Goal: Task Accomplishment & Management: Use online tool/utility

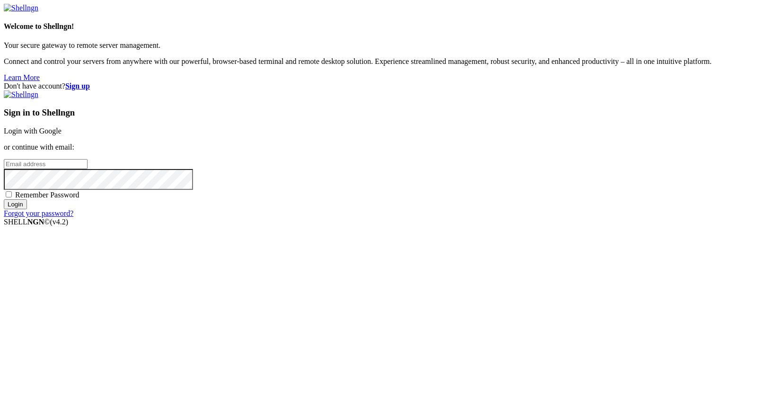
click at [88, 169] on input "email" at bounding box center [46, 164] width 84 height 10
type input "[PERSON_NAME][EMAIL_ADDRESS][DOMAIN_NAME]"
click at [79, 199] on span "Remember Password" at bounding box center [47, 195] width 64 height 8
click at [12, 197] on input "Remember Password" at bounding box center [9, 194] width 6 height 6
checkbox input "true"
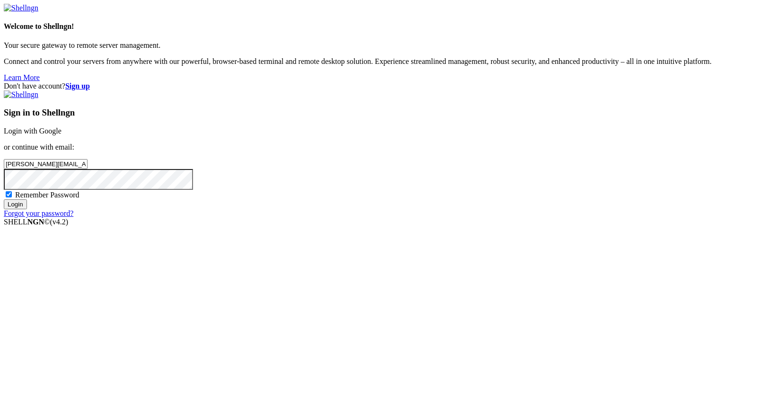
click at [27, 209] on input "Login" at bounding box center [15, 204] width 23 height 10
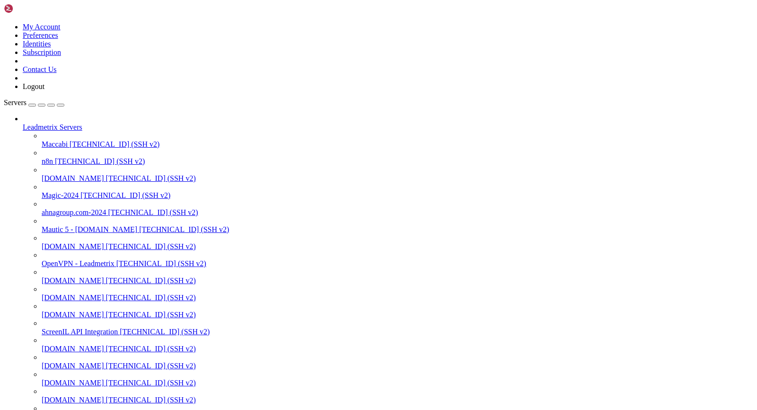
drag, startPoint x: 117, startPoint y: 234, endPoint x: 136, endPoint y: 306, distance: 74.5
click at [136, 306] on body "Loading... My Account Preferences Identities Subscription Contact Us Logout Ser…" at bounding box center [378, 356] width 749 height 705
click at [115, 88] on div at bounding box center [378, 205] width 757 height 410
click at [51, 105] on div "button" at bounding box center [51, 105] width 0 height 0
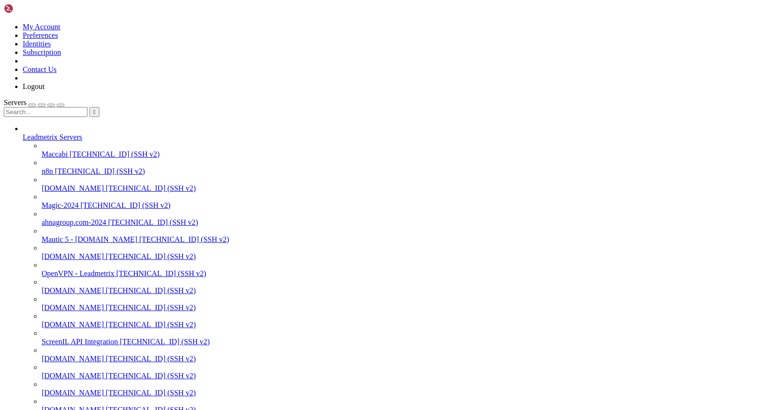
click at [43, 107] on input "text" at bounding box center [46, 112] width 84 height 10
type input "xp"
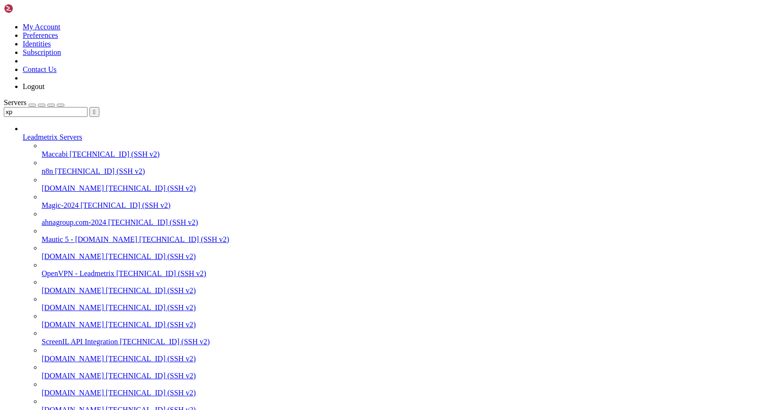
type input "/var/www/[DOMAIN_NAME][URL]"
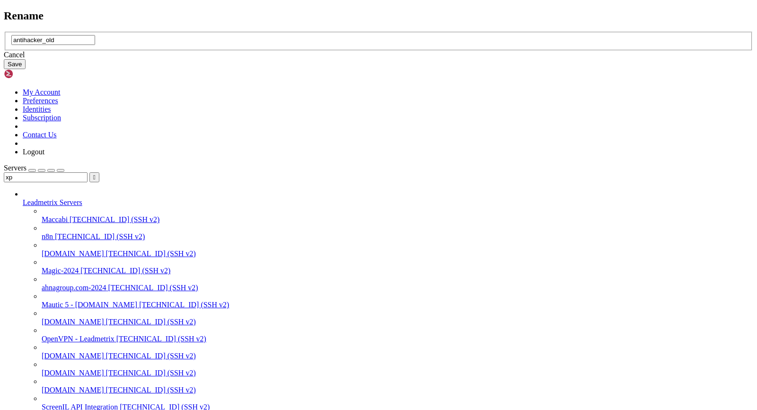
type input "antihacker_old"
click at [26, 69] on button "Save" at bounding box center [15, 64] width 22 height 10
